Goal: Transaction & Acquisition: Purchase product/service

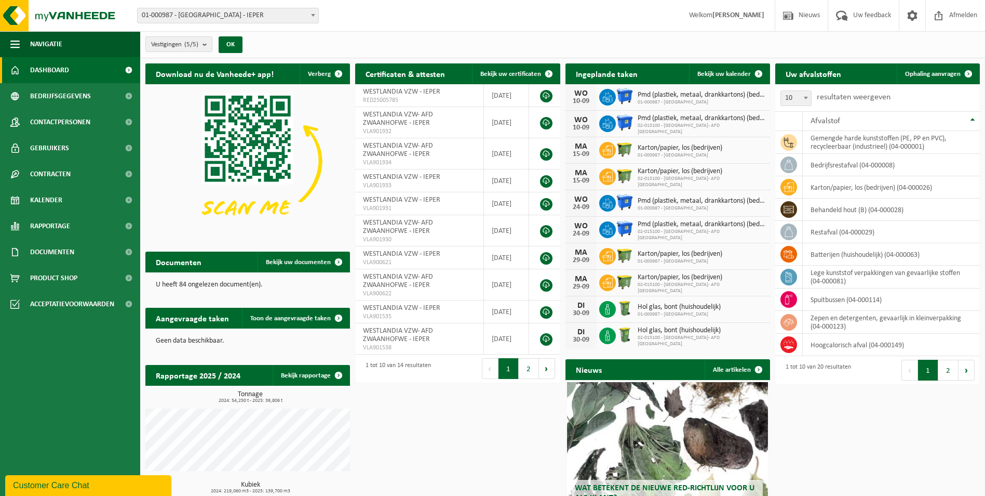
click at [879, 455] on div "Download nu de Vanheede+ app! Verberg Certificaten & attesten Bekijk uw certifi…" at bounding box center [563, 314] width 840 height 513
click at [64, 276] on span "Product Shop" at bounding box center [53, 278] width 47 height 26
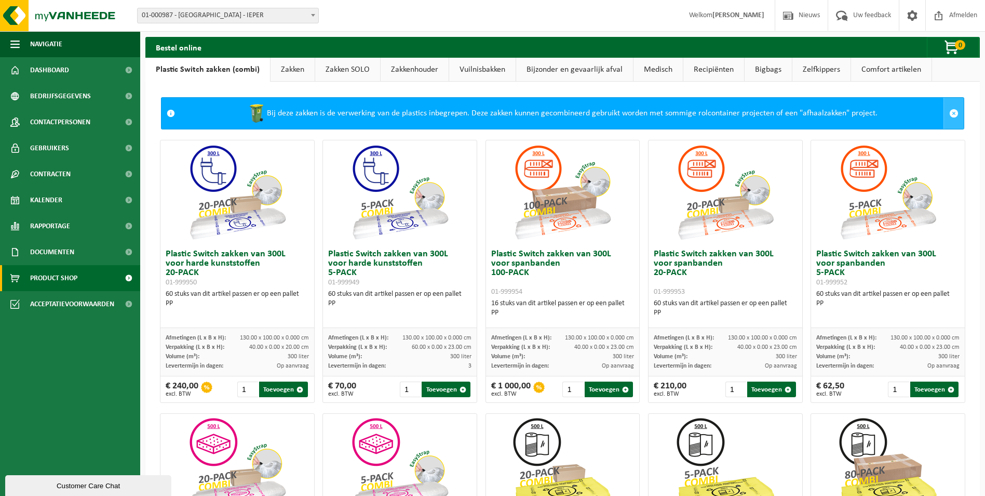
click at [950, 113] on span at bounding box center [953, 113] width 9 height 9
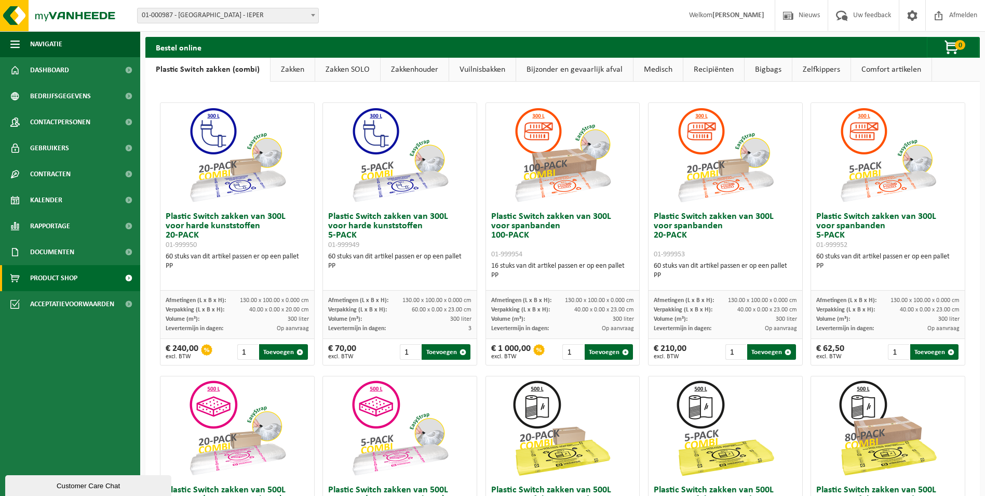
drag, startPoint x: 288, startPoint y: 70, endPoint x: 251, endPoint y: 69, distance: 36.9
click at [288, 70] on link "Zakken" at bounding box center [293, 70] width 44 height 24
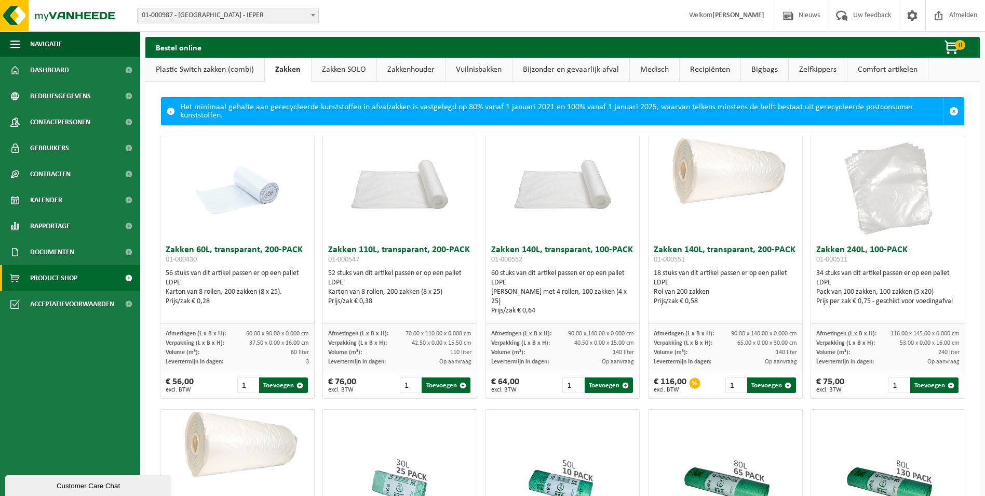
click at [188, 65] on link "Plastic Switch zakken (combi)" at bounding box center [204, 70] width 119 height 24
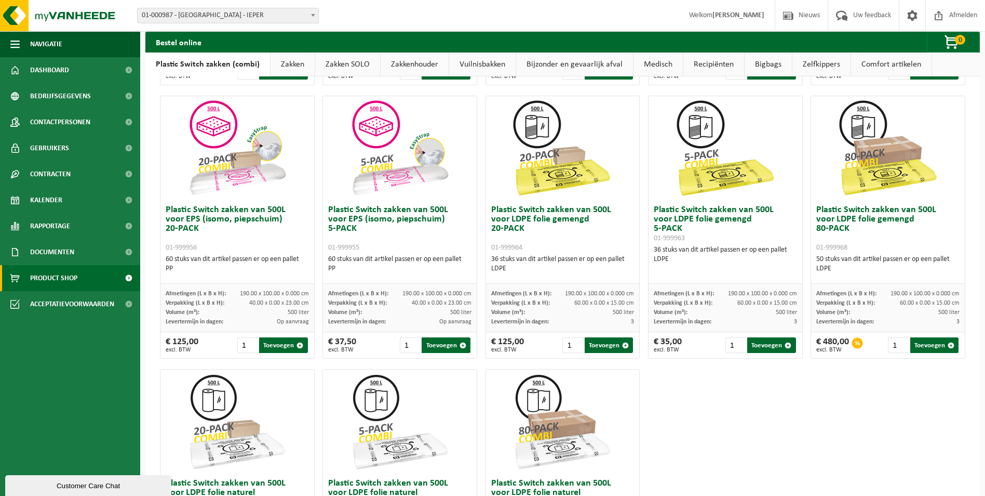
click at [213, 215] on h3 "Plastic Switch zakken van 500L voor EPS (isomo, piepschuim) 20-PACK 01-999956" at bounding box center [237, 228] width 143 height 47
click at [314, 226] on div "Plastic Switch zakken van 300L voor harde kunststoffen 20-PACK 01-999950 60 stu…" at bounding box center [563, 227] width 814 height 820
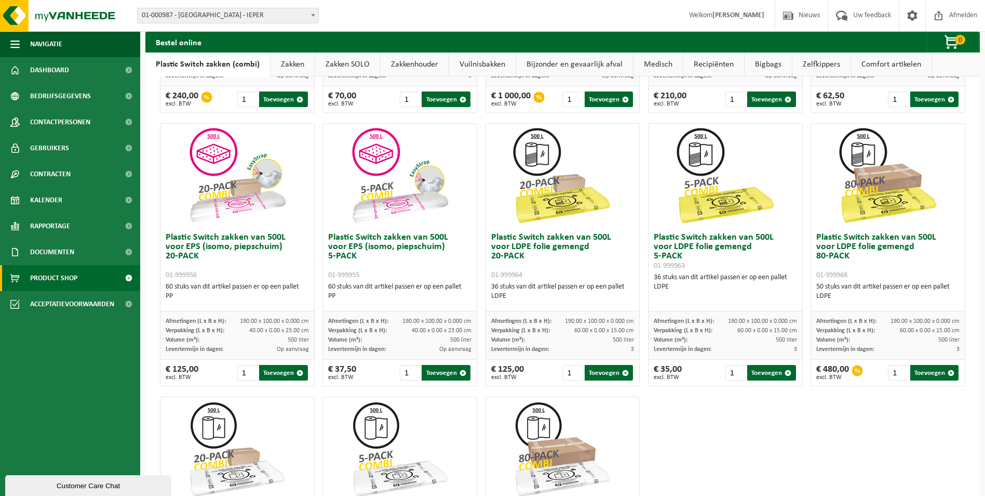
scroll to position [228, 0]
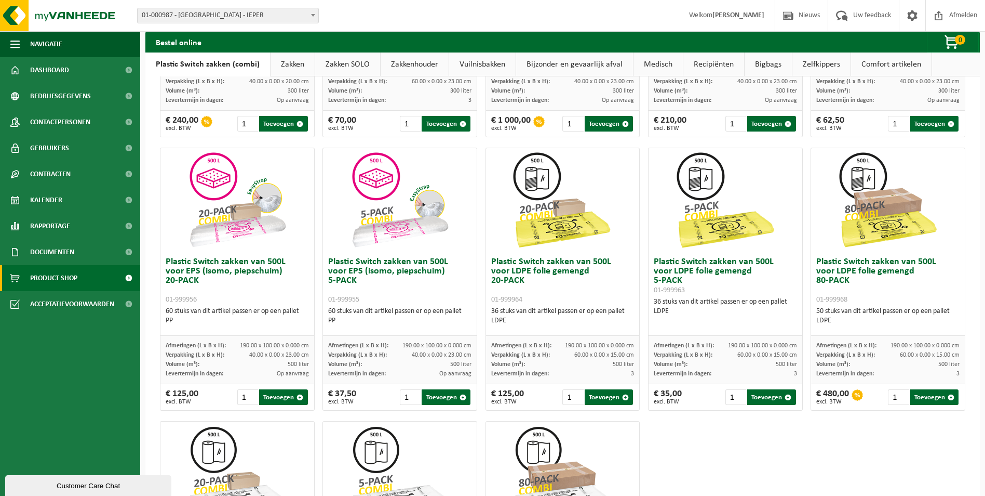
click at [317, 279] on div "Plastic Switch zakken van 300L voor harde kunststoffen 20-PACK 01-999950 60 stu…" at bounding box center [563, 279] width 814 height 820
